Goal: Task Accomplishment & Management: Complete application form

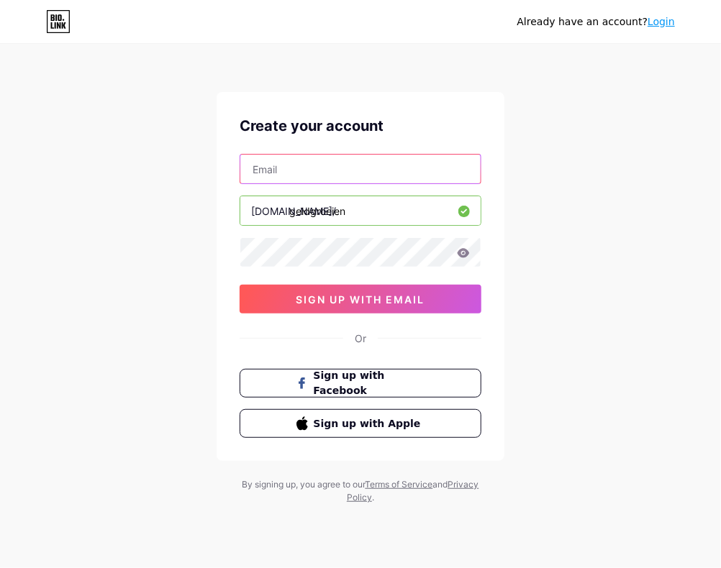
click at [328, 168] on input "text" at bounding box center [360, 169] width 240 height 29
click at [286, 165] on input "text" at bounding box center [360, 169] width 240 height 29
type input "[EMAIL_ADDRESS][PERSON_NAME][DOMAIN_NAME]"
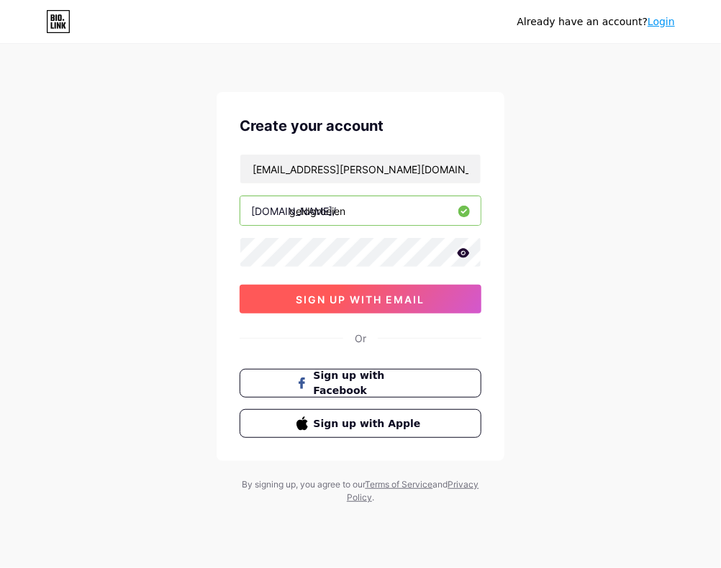
click at [331, 302] on span "sign up with email" at bounding box center [360, 300] width 129 height 12
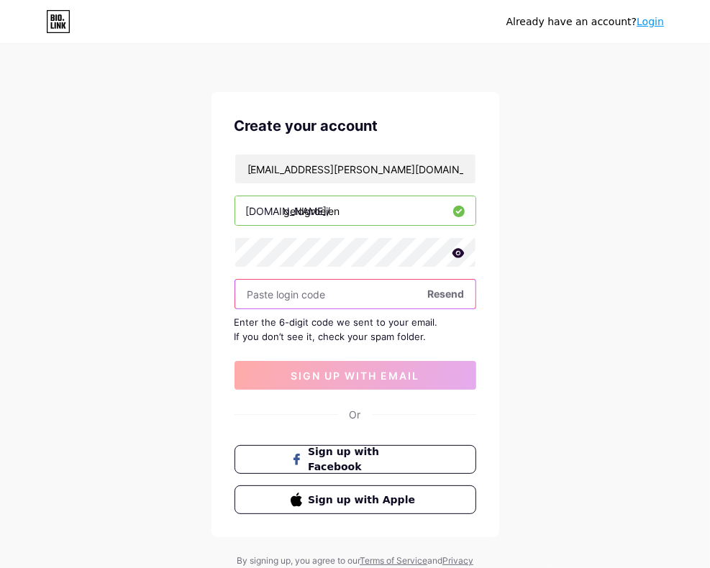
paste input "425312"
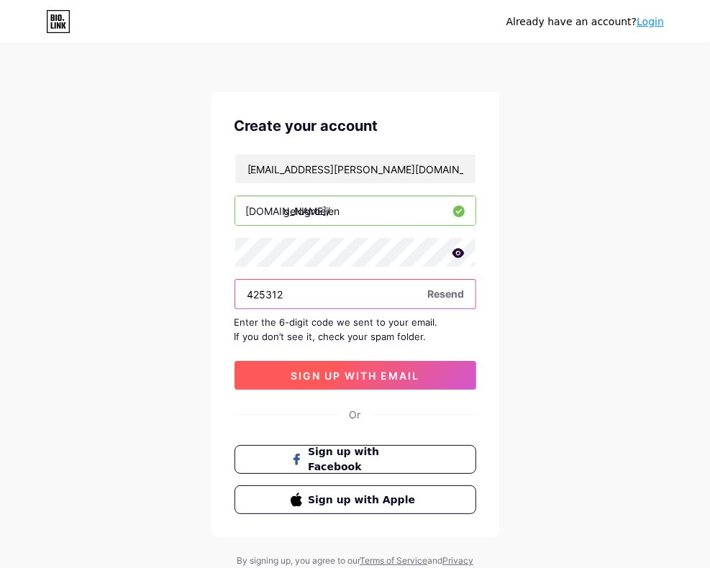
type input "425312"
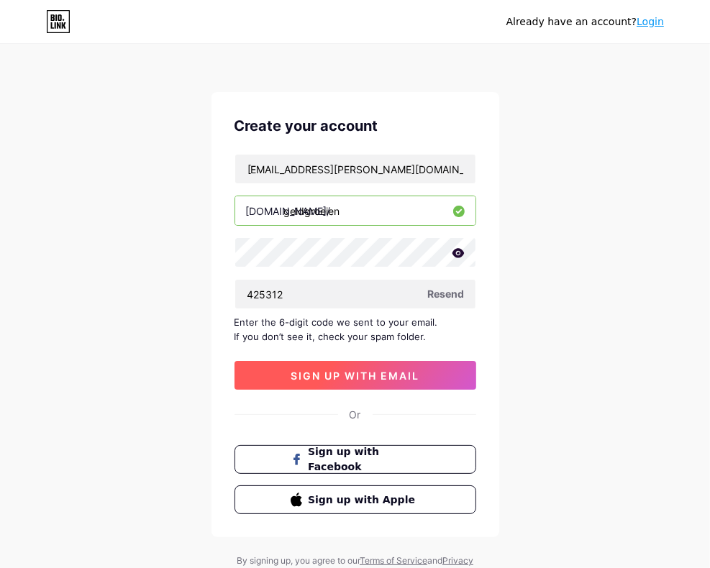
click at [373, 370] on span "sign up with email" at bounding box center [355, 376] width 129 height 12
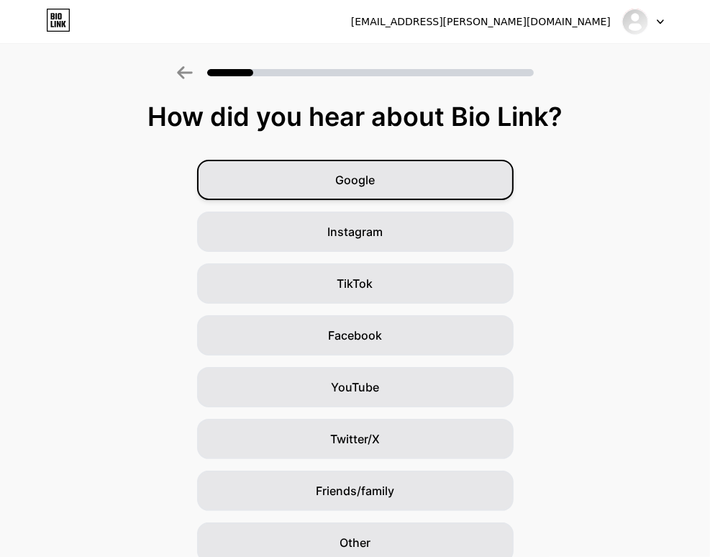
scroll to position [63, 0]
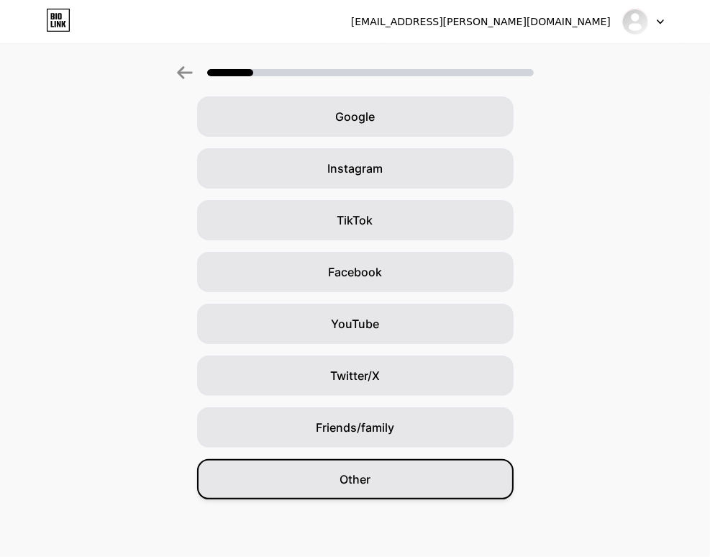
click at [348, 473] on span "Other" at bounding box center [355, 479] width 31 height 17
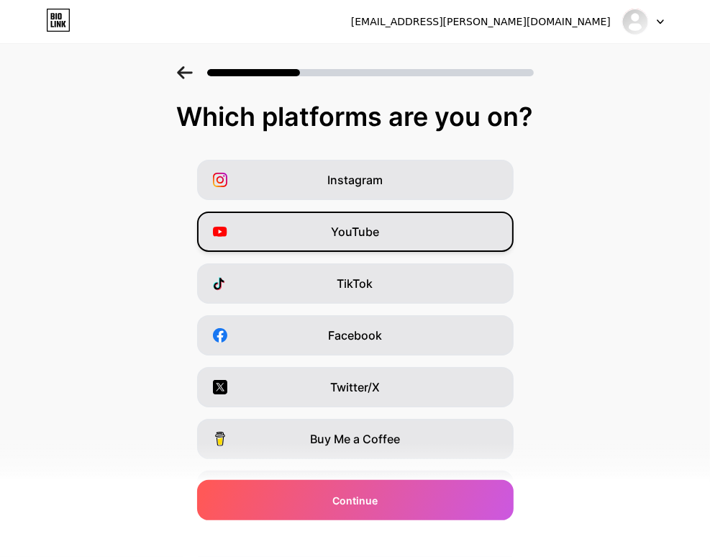
click at [379, 227] on span "YouTube" at bounding box center [355, 231] width 48 height 17
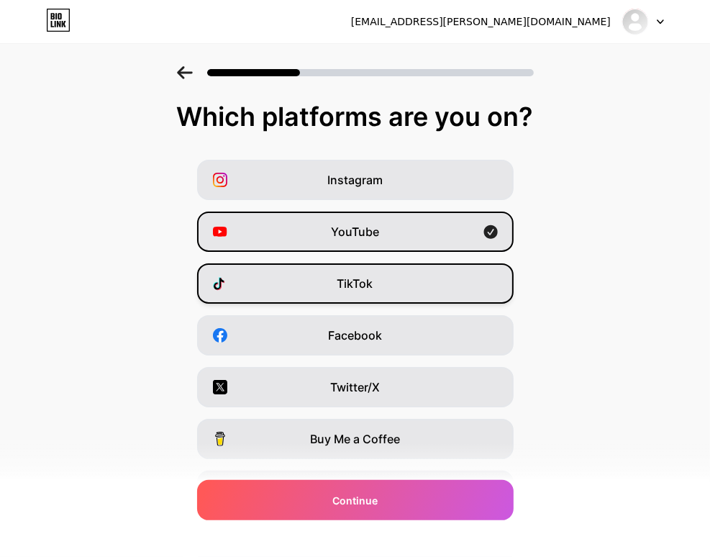
click at [368, 289] on span "TikTok" at bounding box center [355, 283] width 36 height 17
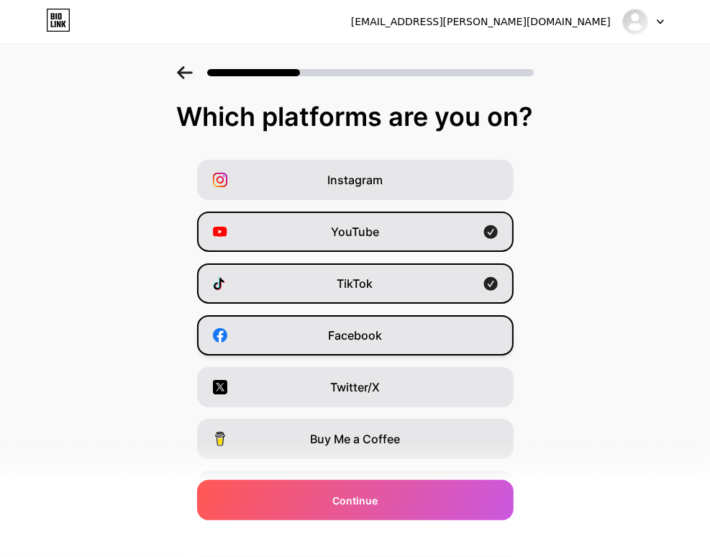
click at [382, 342] on span "Facebook" at bounding box center [355, 335] width 54 height 17
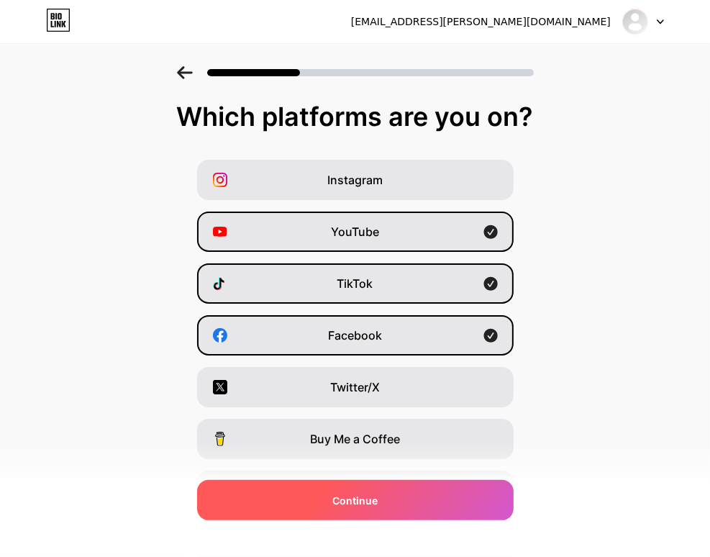
click at [394, 498] on div "Continue" at bounding box center [355, 500] width 317 height 40
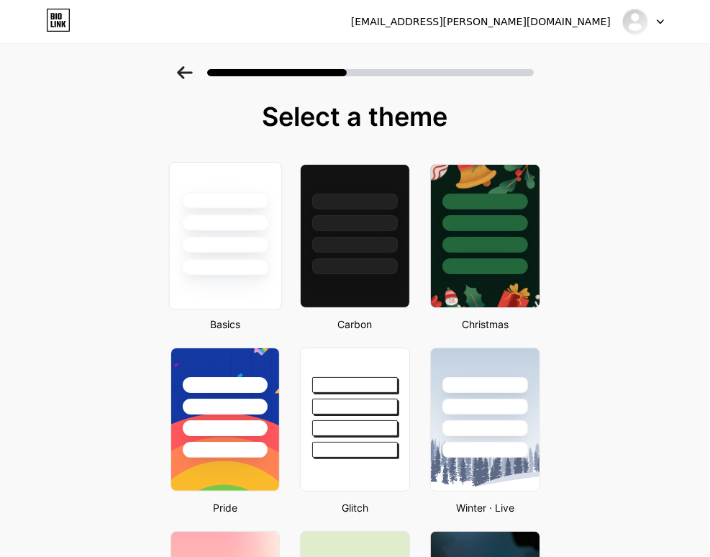
click at [245, 247] on div at bounding box center [225, 245] width 88 height 17
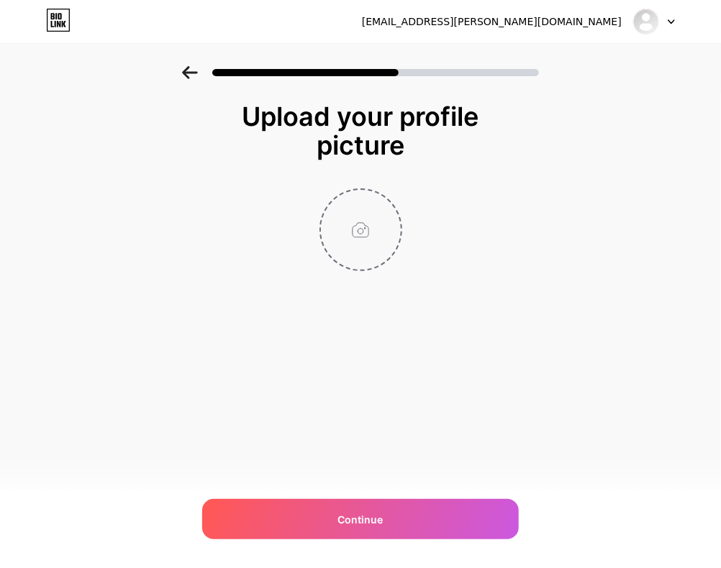
click at [363, 228] on input "file" at bounding box center [361, 230] width 80 height 80
type input "C:\fakepath\Picture1.png"
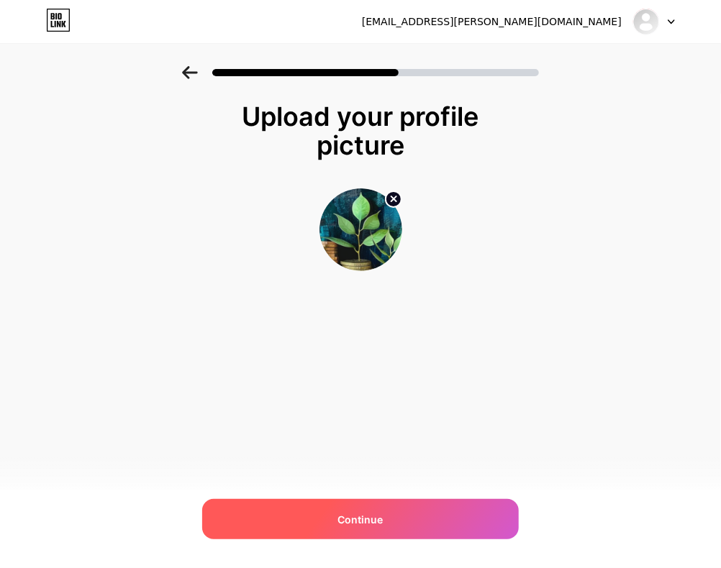
click at [360, 530] on div "Continue" at bounding box center [360, 519] width 317 height 40
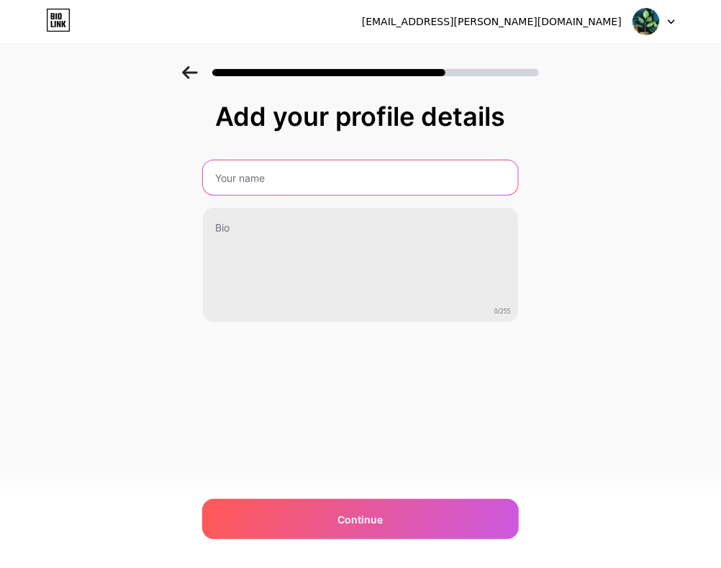
click at [273, 184] on input "text" at bounding box center [360, 177] width 315 height 35
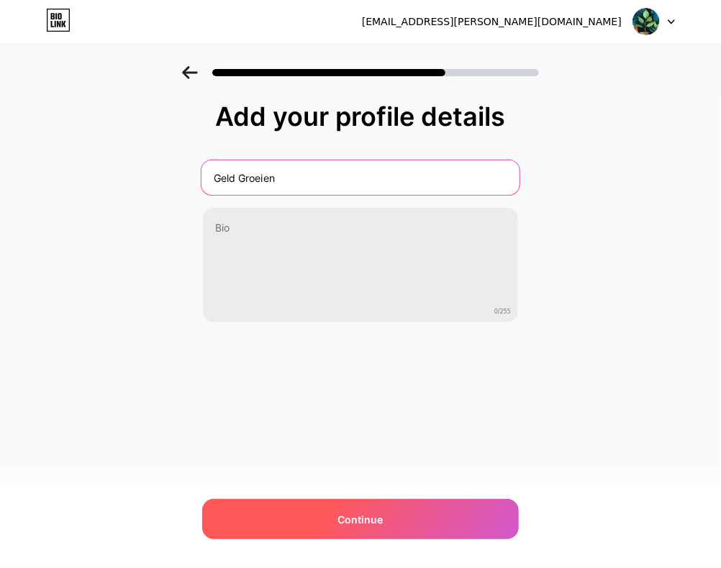
type input "Geld Groeien"
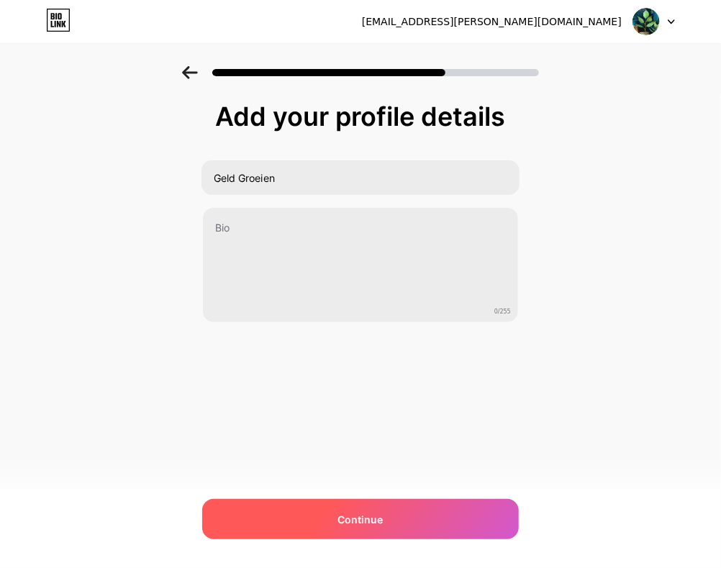
click at [359, 518] on span "Continue" at bounding box center [360, 519] width 45 height 15
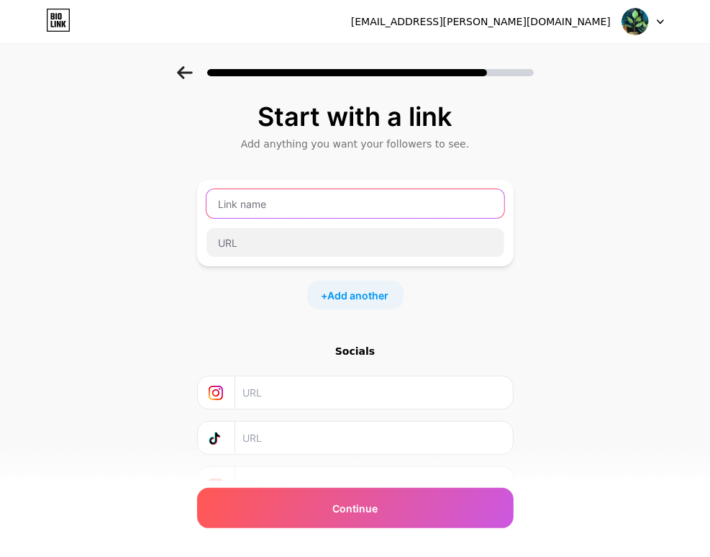
click at [299, 194] on input "text" at bounding box center [355, 203] width 298 height 29
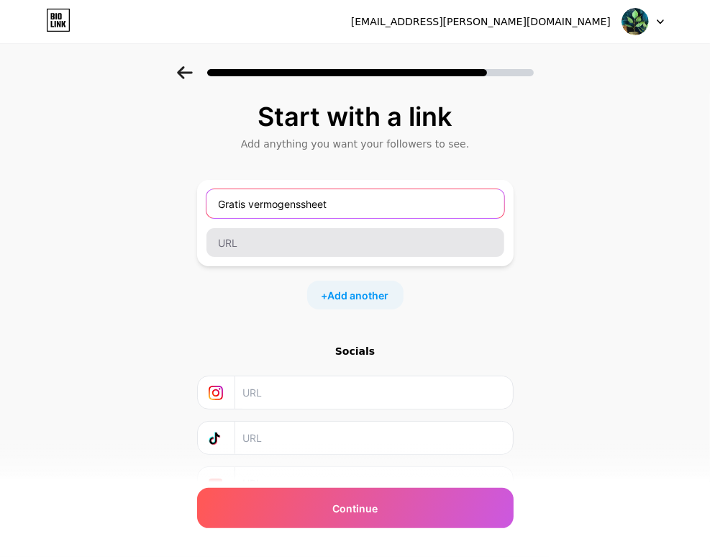
type input "Gratis vermogenssheet"
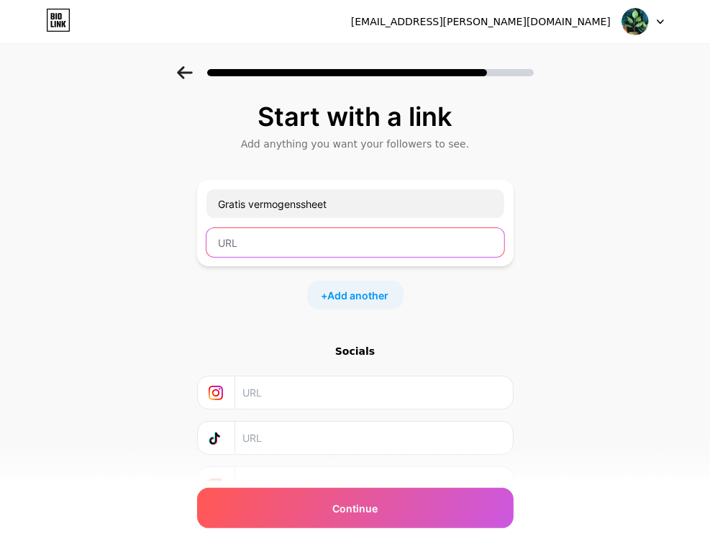
click at [285, 242] on input "text" at bounding box center [355, 242] width 298 height 29
type input "[DOMAIN_NAME]"
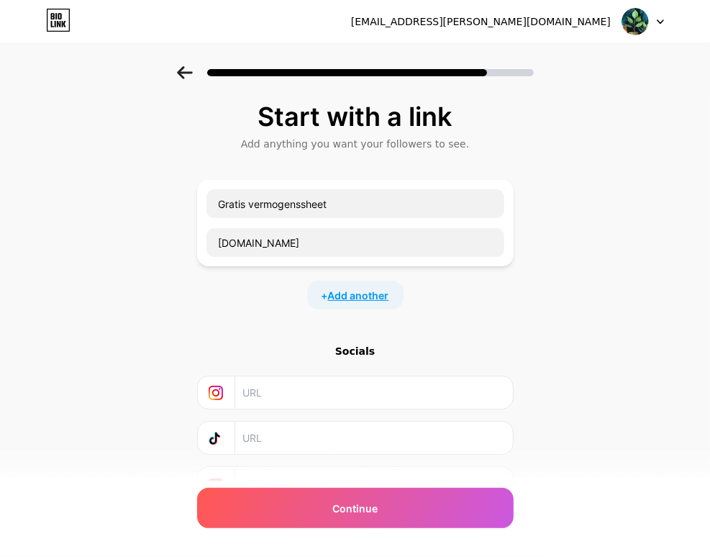
click at [372, 291] on span "Add another" at bounding box center [358, 295] width 61 height 15
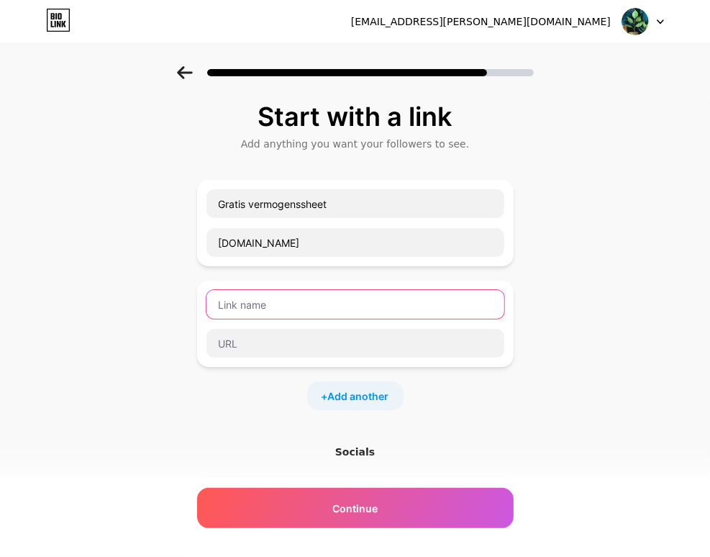
click at [287, 306] on input "text" at bounding box center [355, 304] width 298 height 29
type input "Stappenplan"
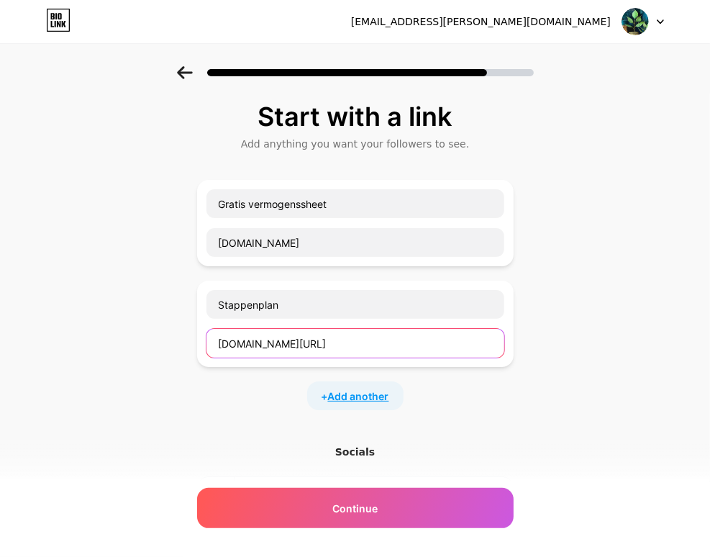
type input "[DOMAIN_NAME][URL]"
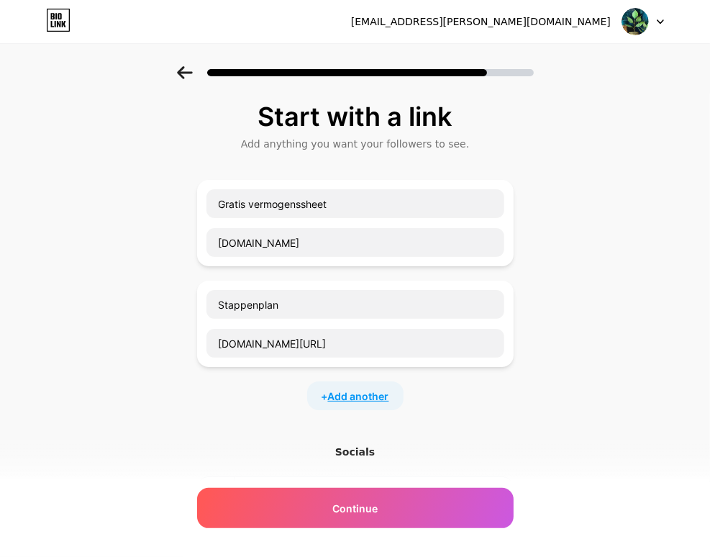
click at [365, 401] on span "Add another" at bounding box center [358, 396] width 61 height 15
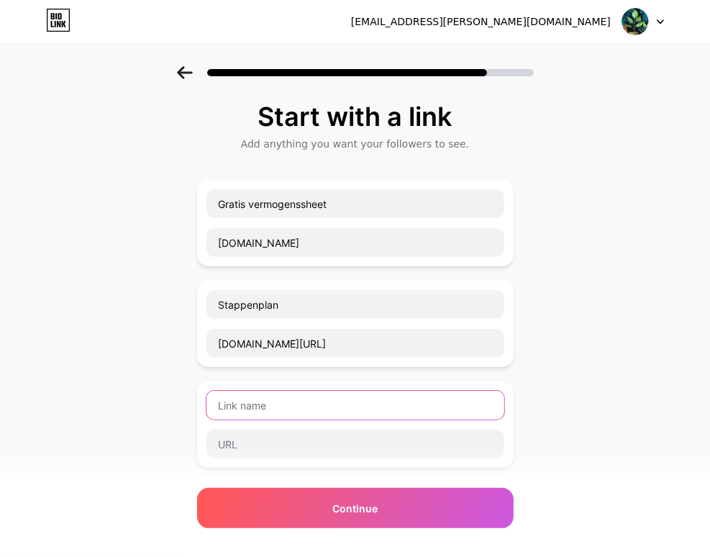
click at [278, 401] on input "text" at bounding box center [355, 405] width 298 height 29
type input "Rekensheets"
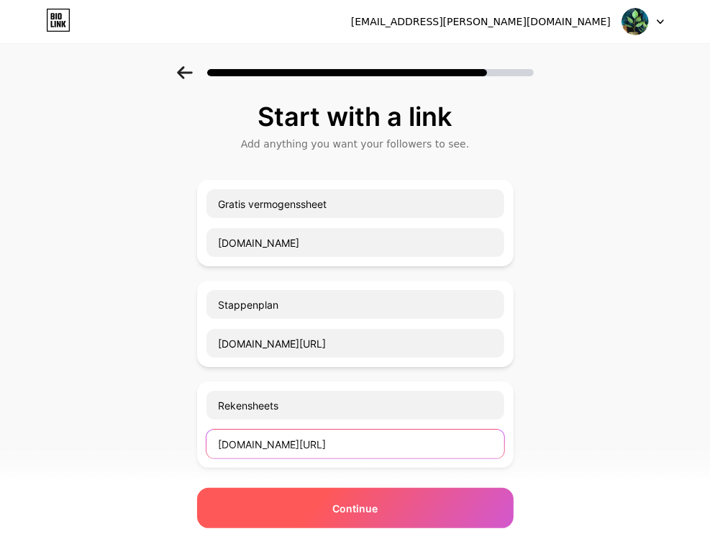
type input "[DOMAIN_NAME][URL]"
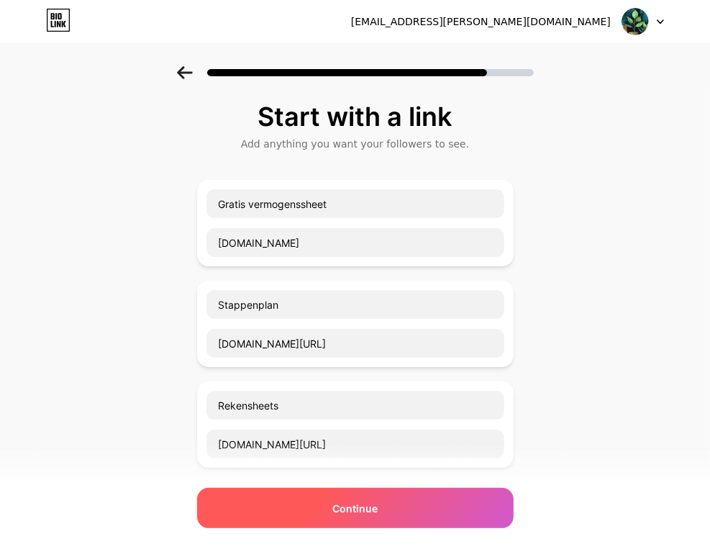
click at [378, 502] on span "Continue" at bounding box center [354, 508] width 45 height 15
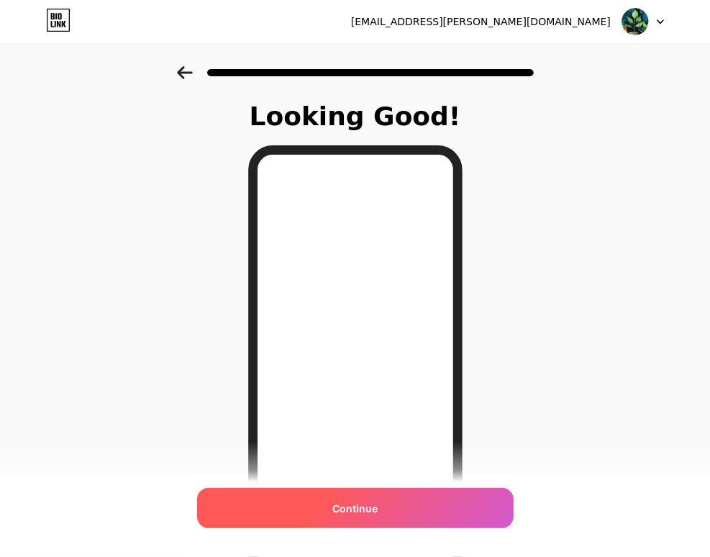
click at [365, 504] on span "Continue" at bounding box center [354, 508] width 45 height 15
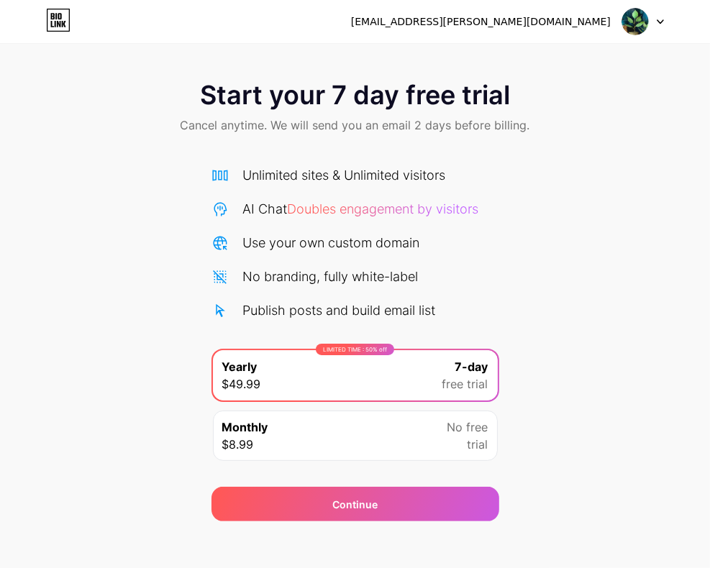
click at [659, 19] on icon at bounding box center [660, 21] width 7 height 5
